Goal: Information Seeking & Learning: Understand process/instructions

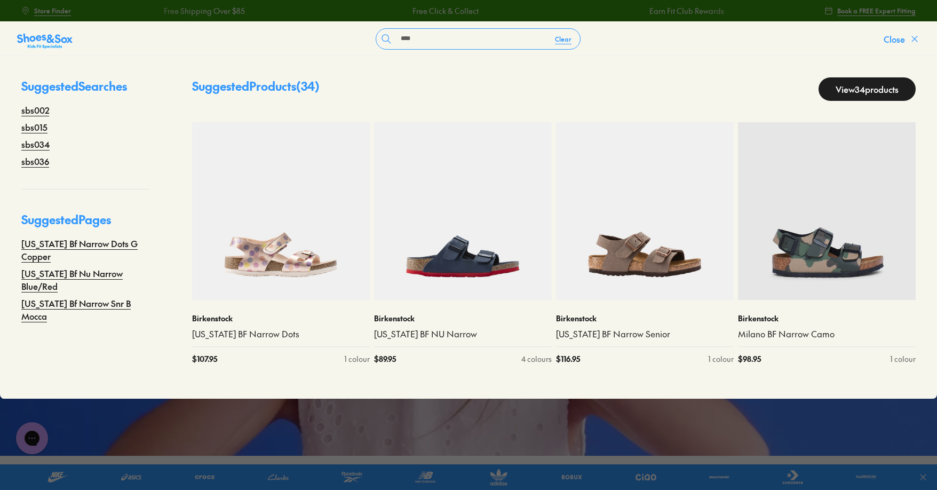
click at [910, 44] on icon at bounding box center [915, 39] width 11 height 11
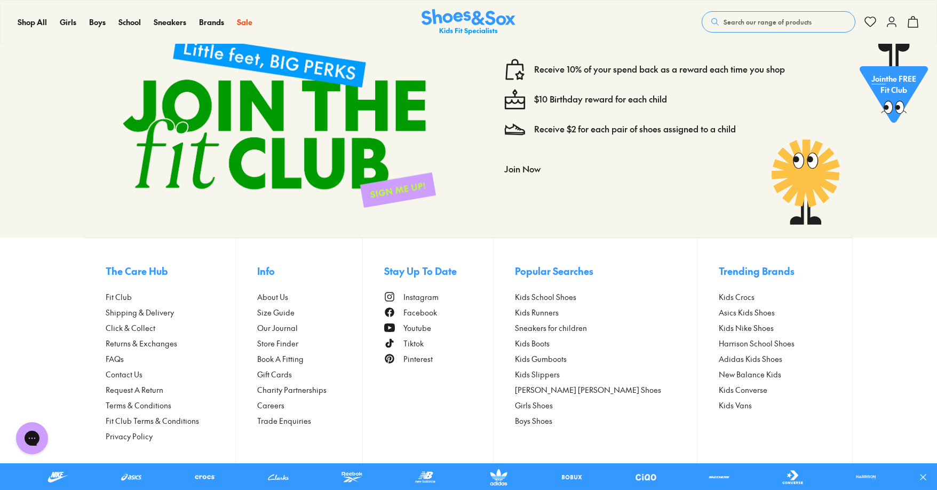
scroll to position [4436, 0]
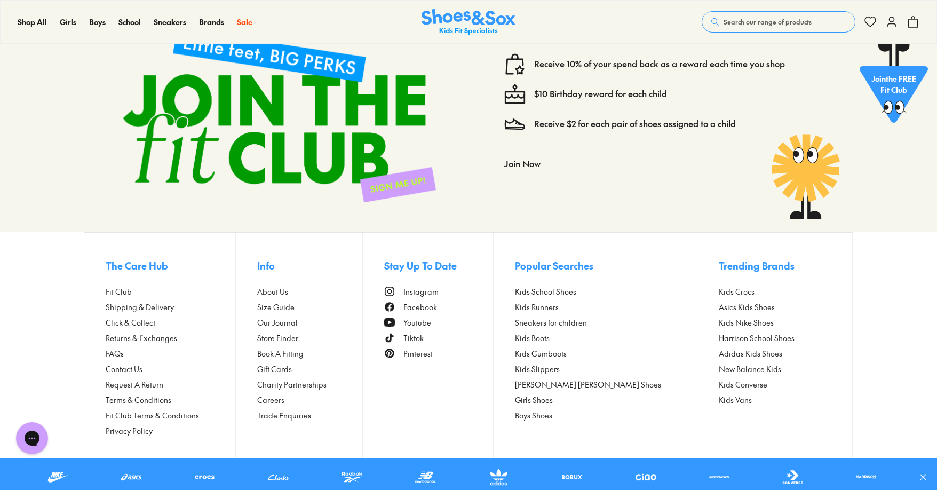
click at [134, 341] on span "Returns & Exchanges" at bounding box center [142, 338] width 72 height 11
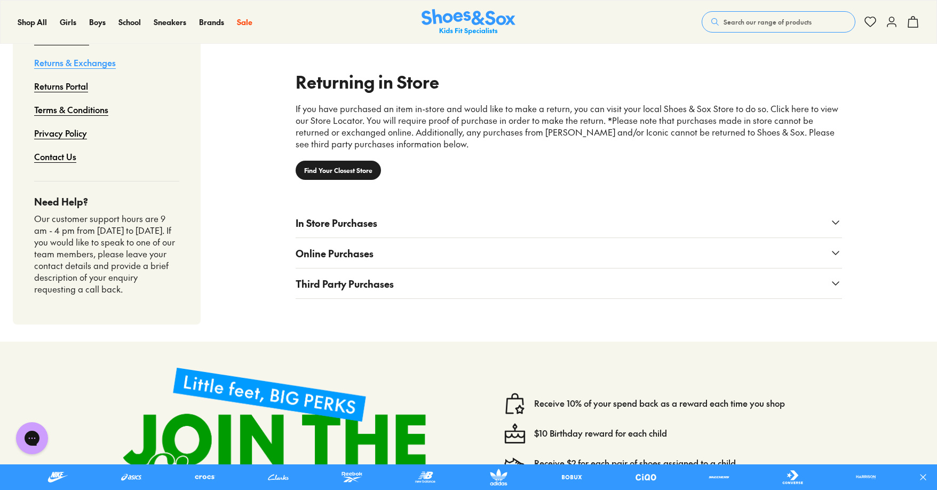
scroll to position [822, 0]
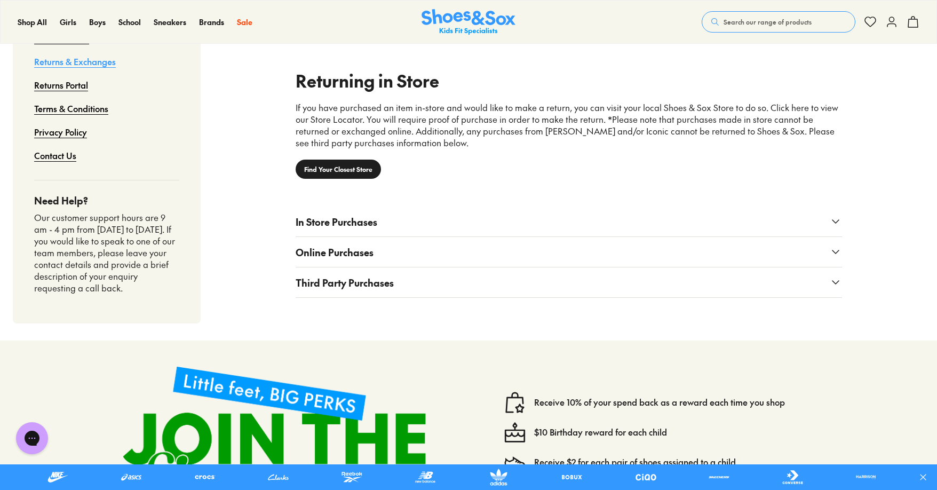
click at [354, 258] on span "Online Purchases" at bounding box center [335, 252] width 78 height 14
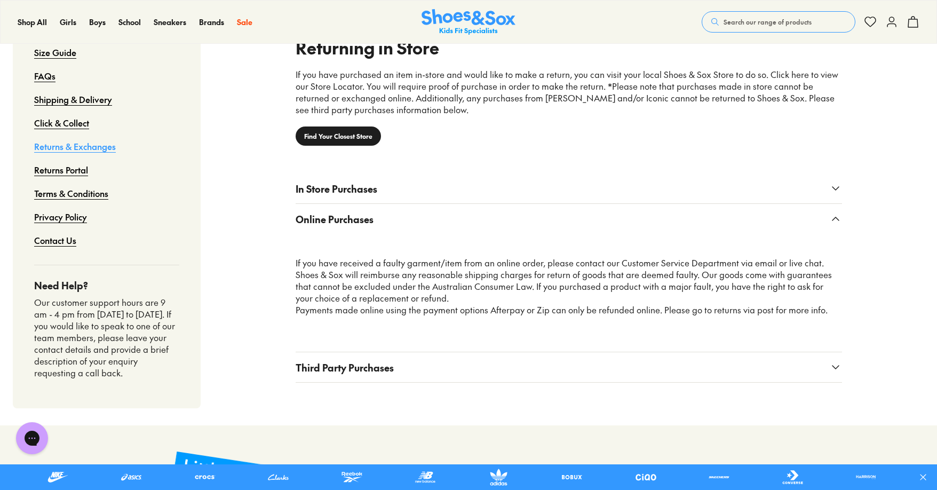
scroll to position [836, 0]
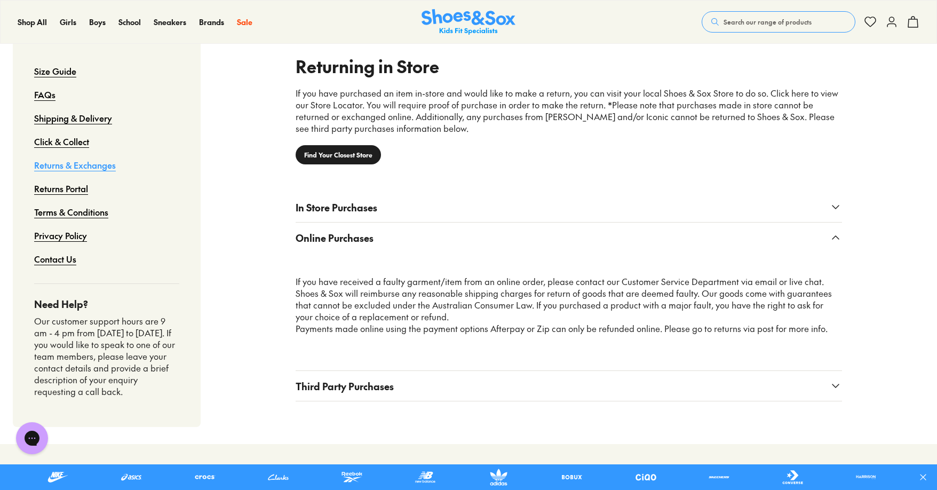
click at [70, 190] on link "Returns Portal" at bounding box center [61, 188] width 54 height 23
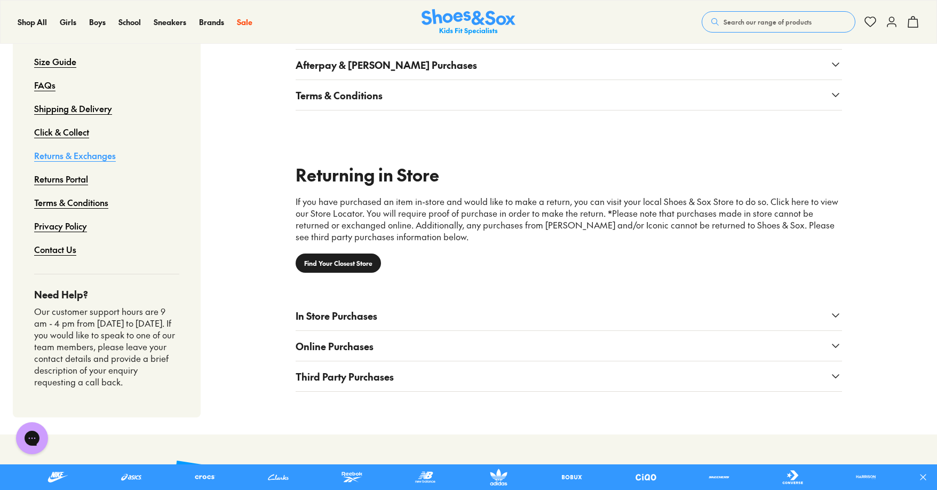
scroll to position [783, 0]
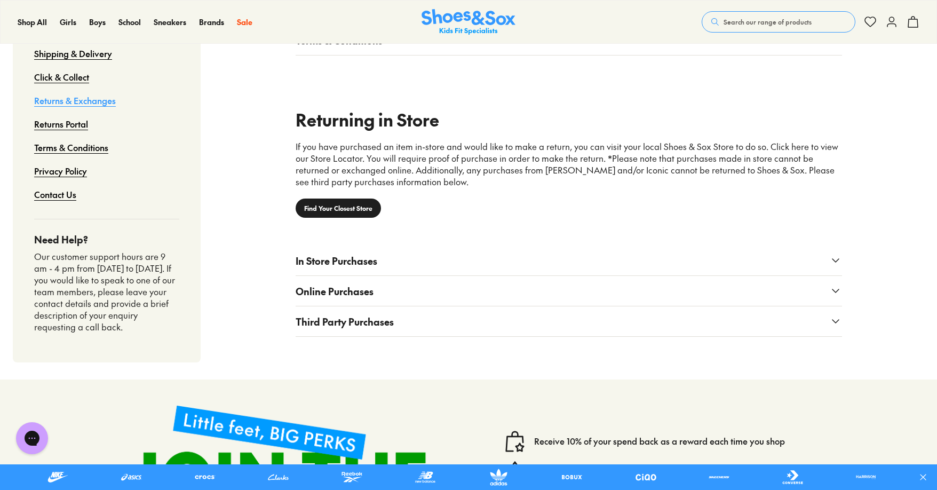
click at [349, 266] on span "In Store Purchases" at bounding box center [337, 261] width 82 height 14
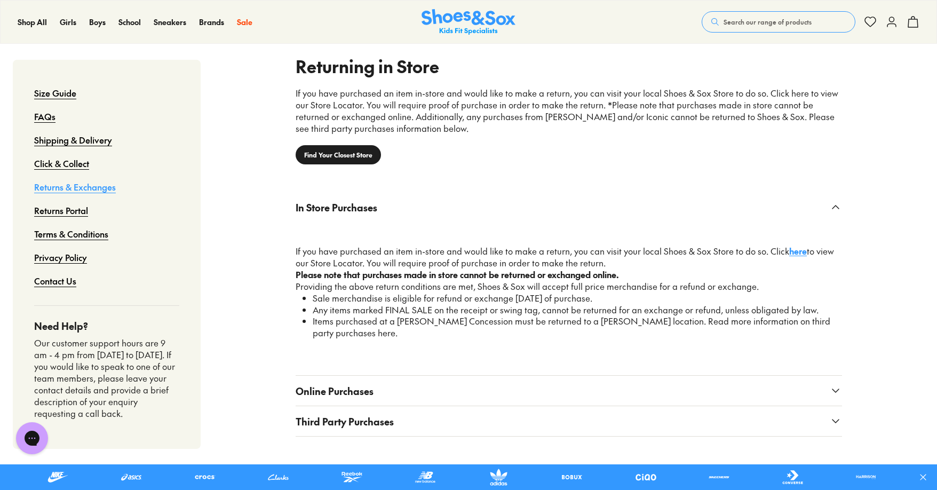
scroll to position [889, 0]
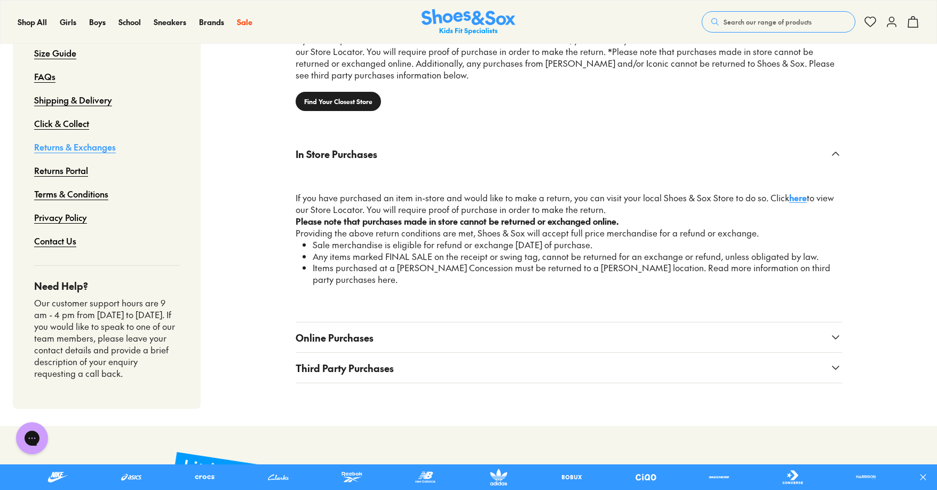
click at [355, 330] on span "Online Purchases" at bounding box center [335, 337] width 78 height 14
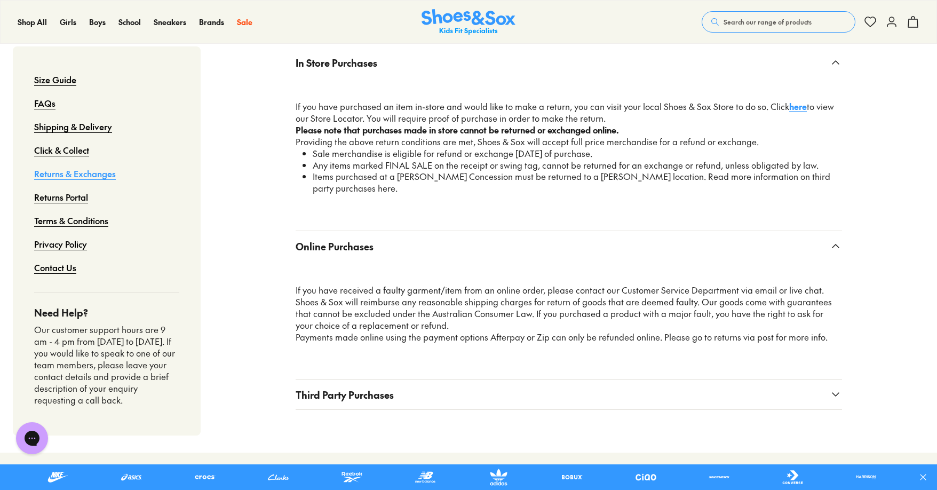
scroll to position [996, 0]
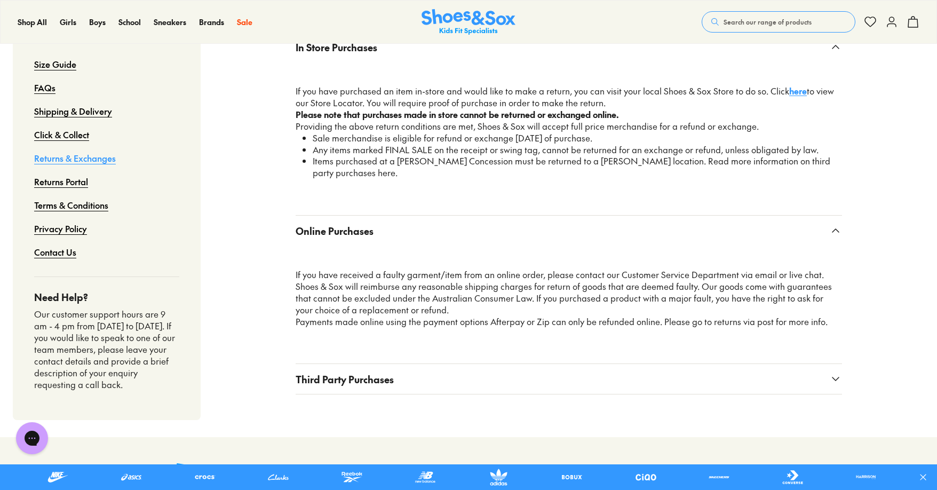
click at [537, 380] on button "Third Party Purchases" at bounding box center [569, 379] width 547 height 30
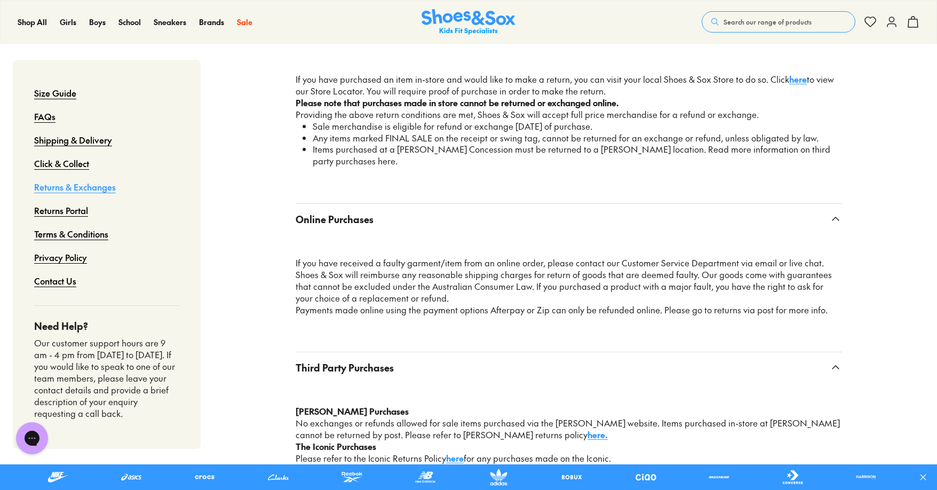
scroll to position [1103, 0]
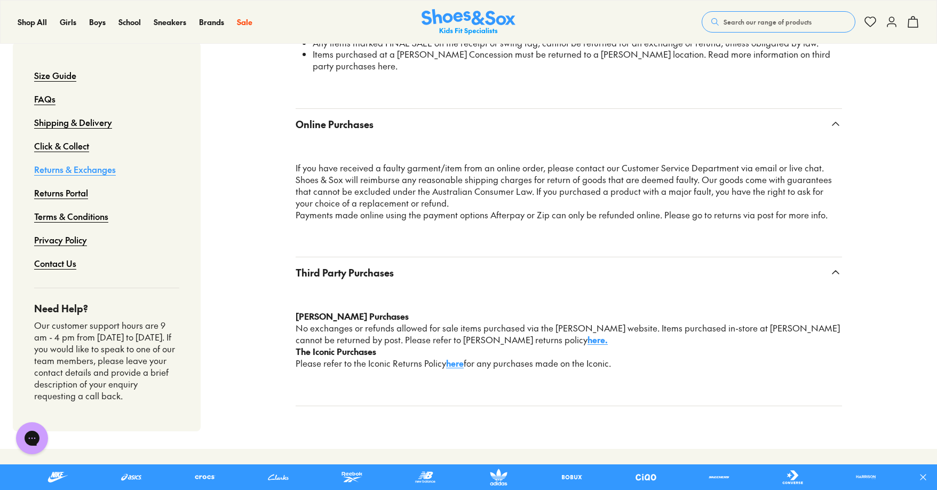
click at [374, 268] on button "Third Party Purchases" at bounding box center [569, 272] width 547 height 30
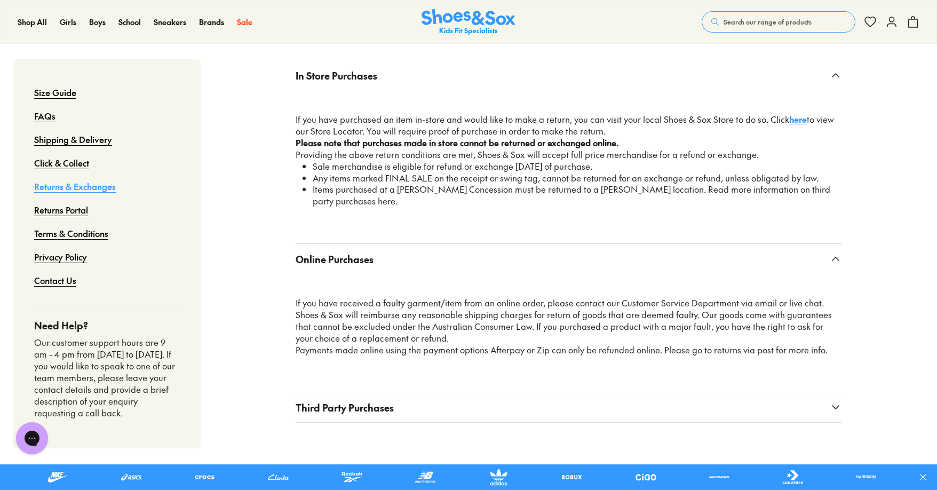
scroll to position [943, 0]
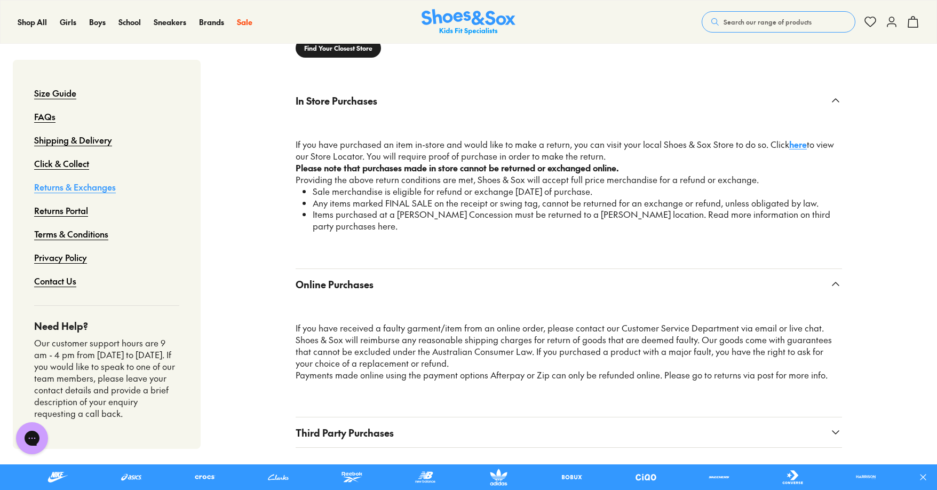
click at [69, 219] on link "Returns Portal" at bounding box center [61, 210] width 54 height 23
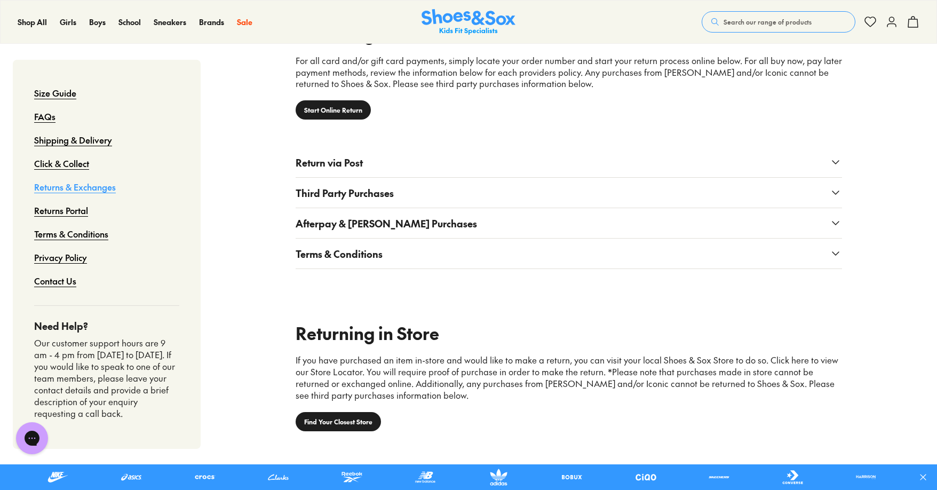
click at [119, 140] on div "Shipping & Delivery" at bounding box center [106, 139] width 145 height 23
click at [108, 142] on link "Shipping & Delivery" at bounding box center [73, 139] width 78 height 23
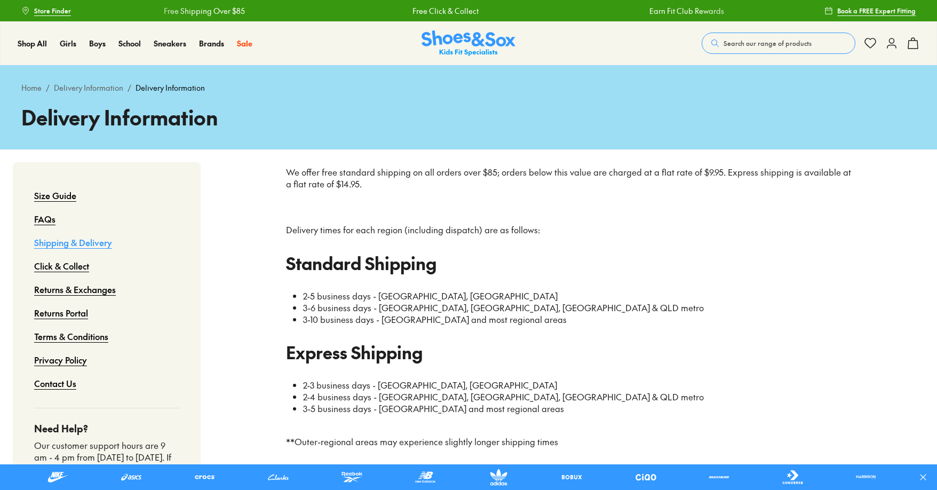
click at [82, 289] on link "Returns & Exchanges" at bounding box center [75, 289] width 82 height 23
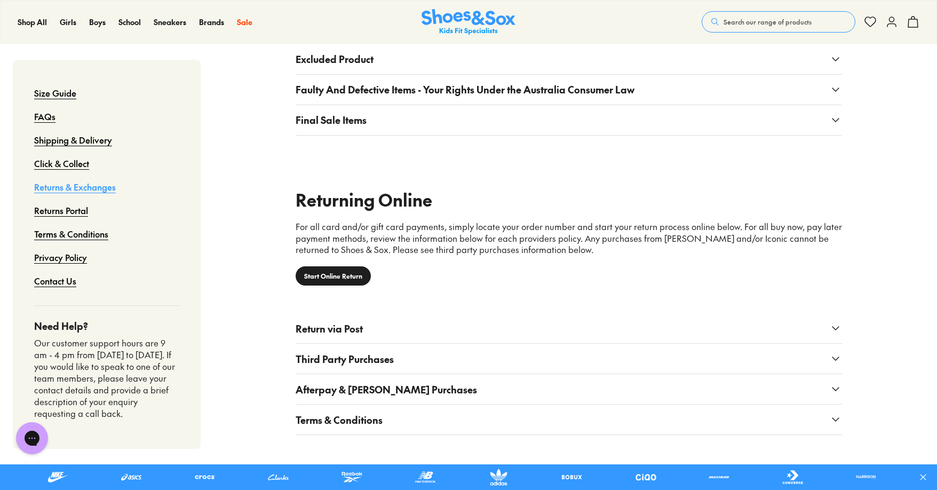
scroll to position [427, 0]
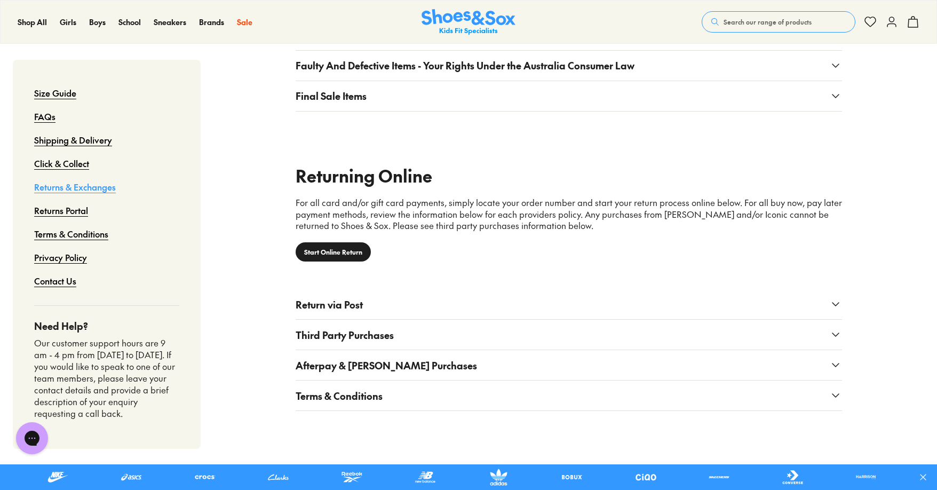
click at [360, 302] on span "Return via Post" at bounding box center [329, 304] width 67 height 14
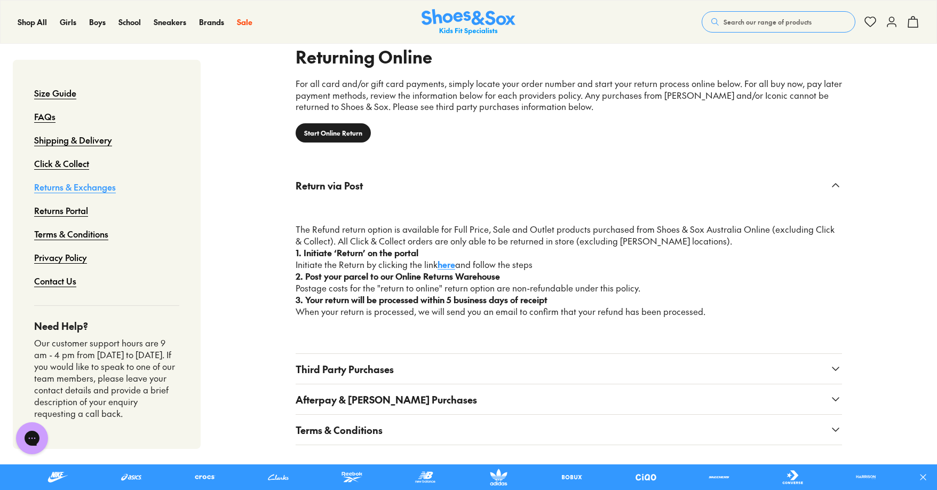
scroll to position [587, 0]
